Goal: Transaction & Acquisition: Purchase product/service

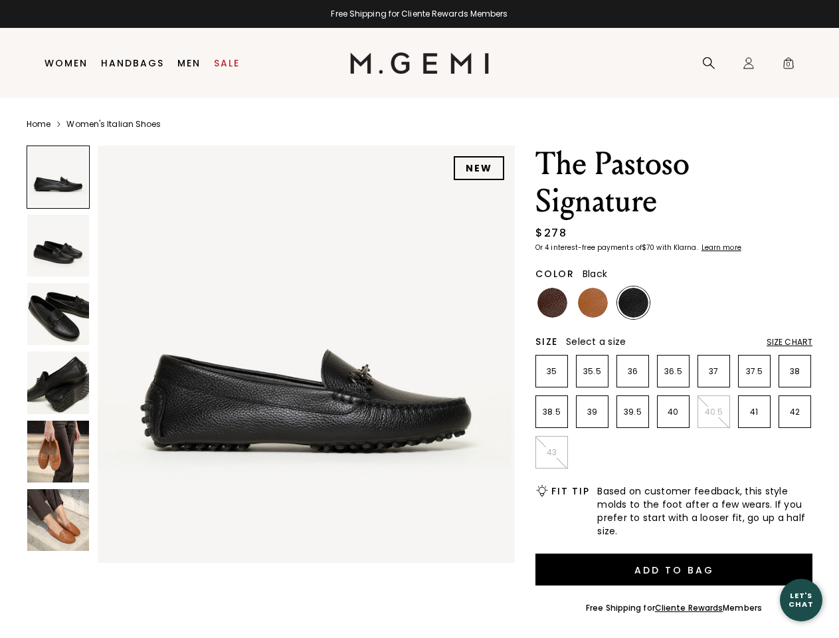
click at [419, 14] on div "Free Shipping for Cliente Rewards Members" at bounding box center [419, 14] width 839 height 11
click at [709, 63] on icon at bounding box center [708, 62] width 13 height 13
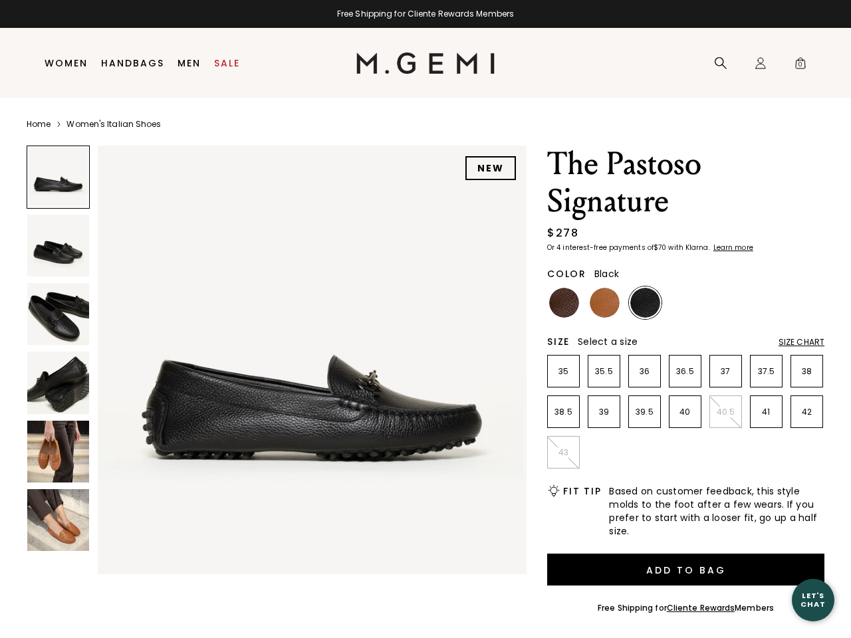
click at [749, 63] on div "Icons/20x20/profile@2x Sign In Orders Rewards Refer a Friend Address Book Call …" at bounding box center [760, 64] width 27 height 70
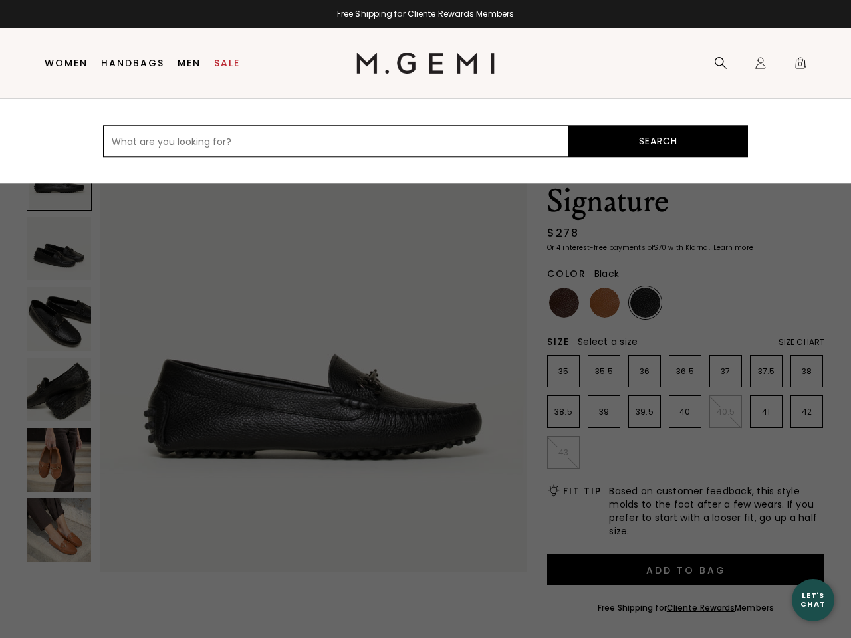
click at [793, 63] on span "0" at bounding box center [799, 65] width 13 height 13
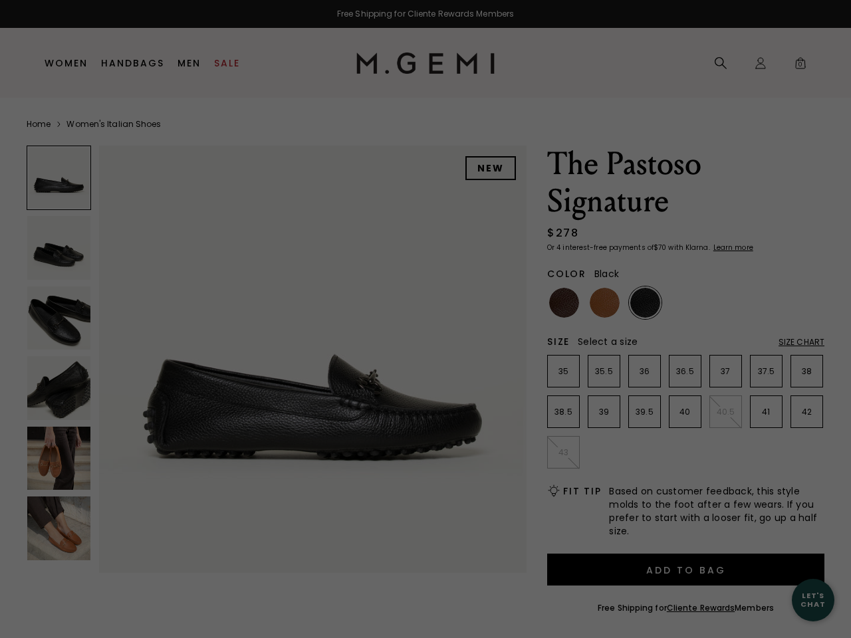
click at [270, 351] on div "Free Shipping for Cliente Rewards Members Icons/20x20/hamburger@2x Women Shop A…" at bounding box center [425, 319] width 851 height 638
click at [58, 177] on div at bounding box center [59, 178] width 65 height 65
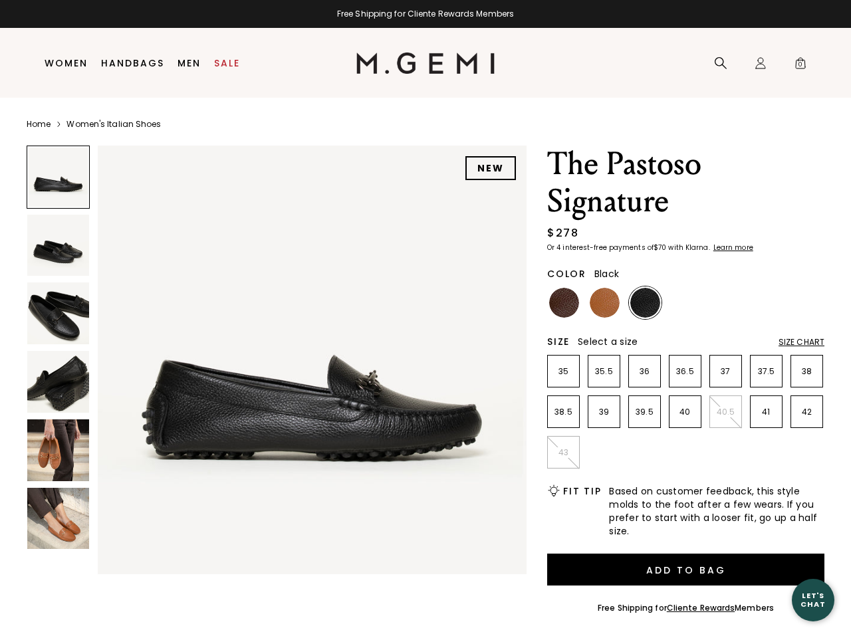
click at [58, 245] on img at bounding box center [58, 246] width 62 height 62
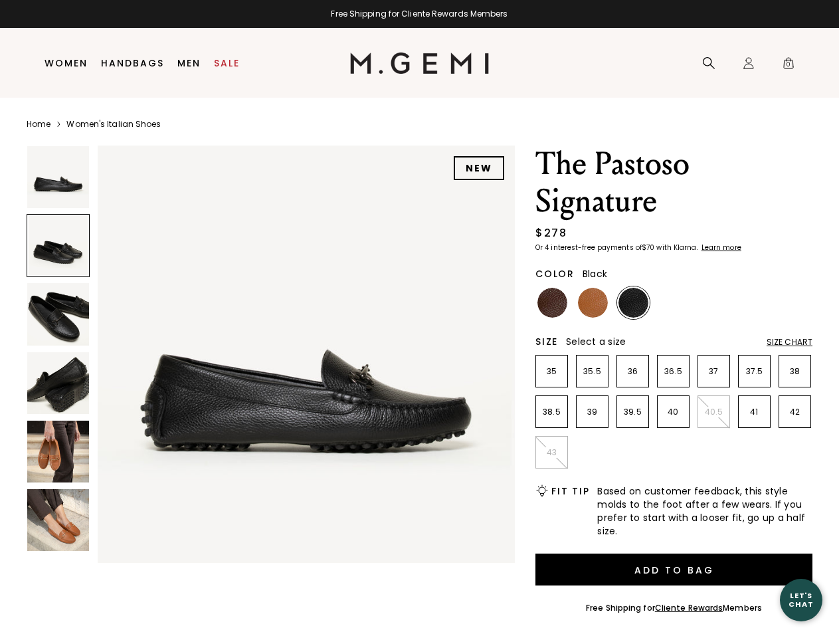
click at [58, 314] on img at bounding box center [58, 314] width 62 height 62
click at [58, 382] on img at bounding box center [58, 383] width 62 height 62
